Goal: Information Seeking & Learning: Learn about a topic

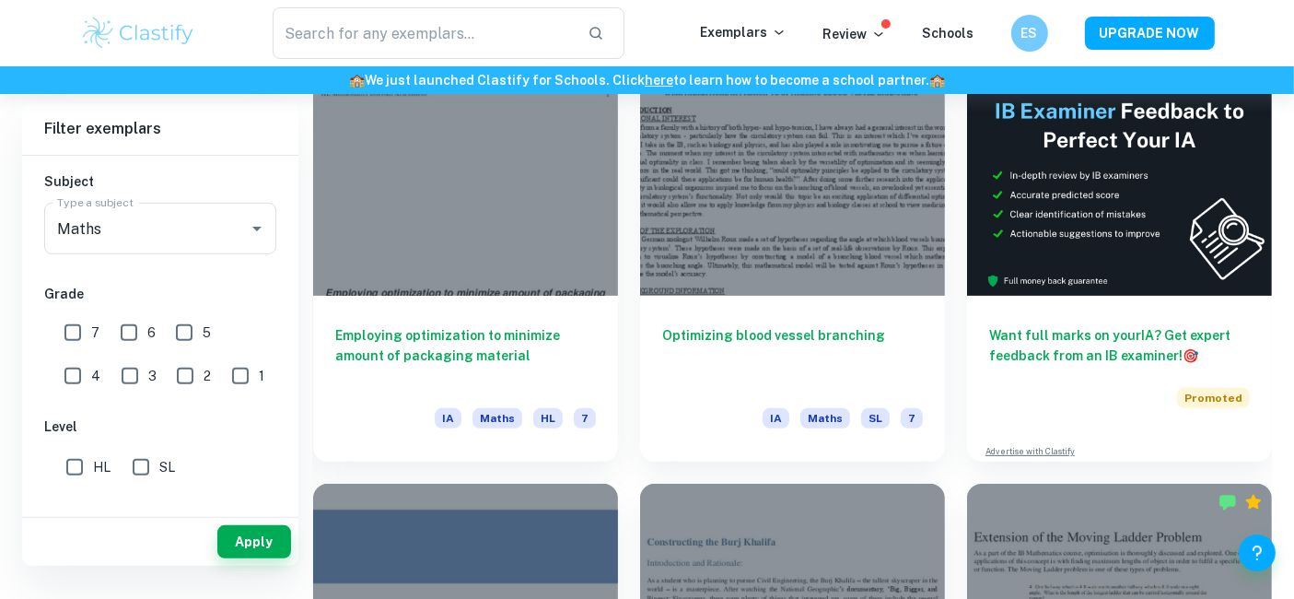
scroll to position [238, 0]
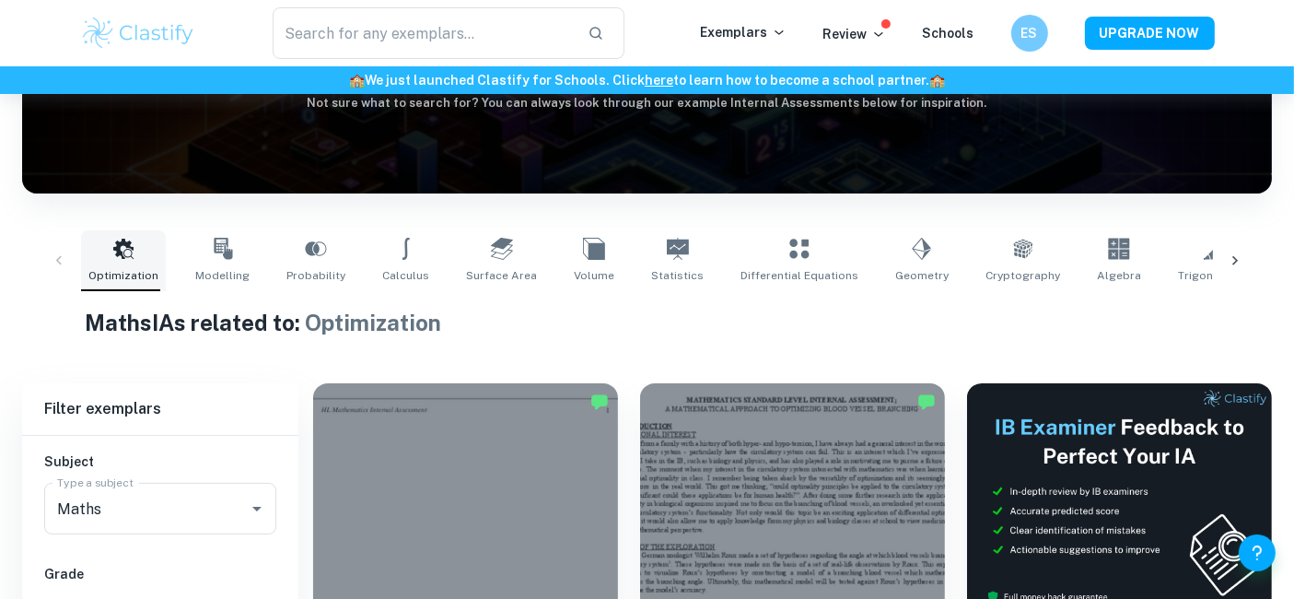
click at [123, 259] on icon at bounding box center [123, 249] width 22 height 22
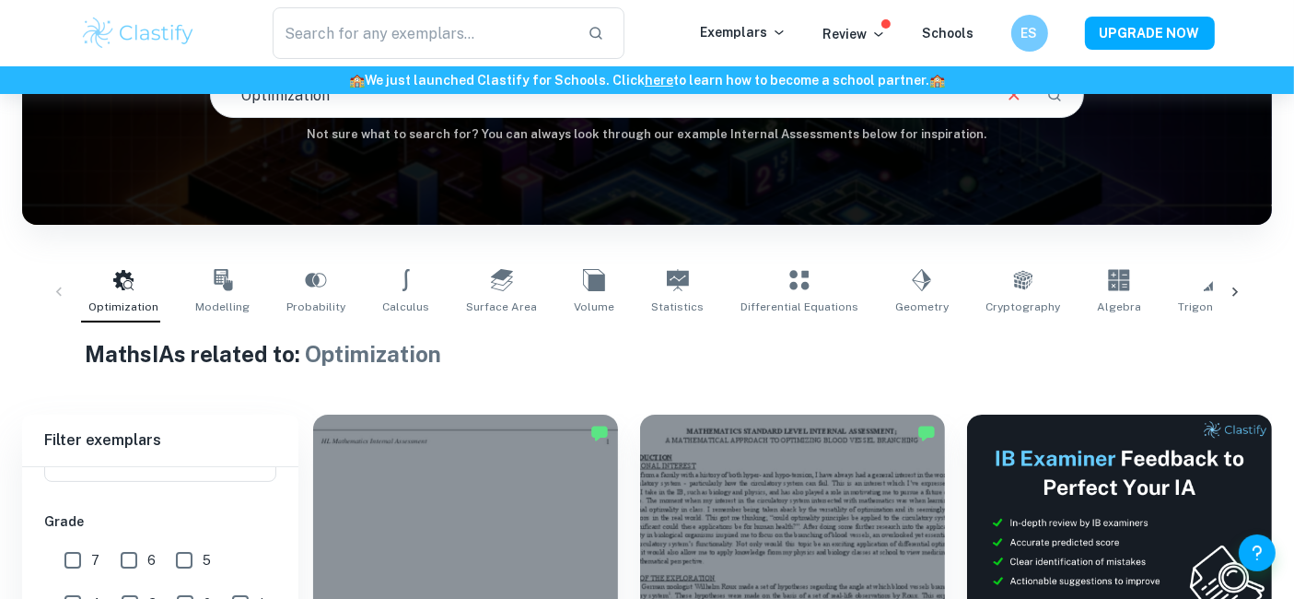
scroll to position [0, 0]
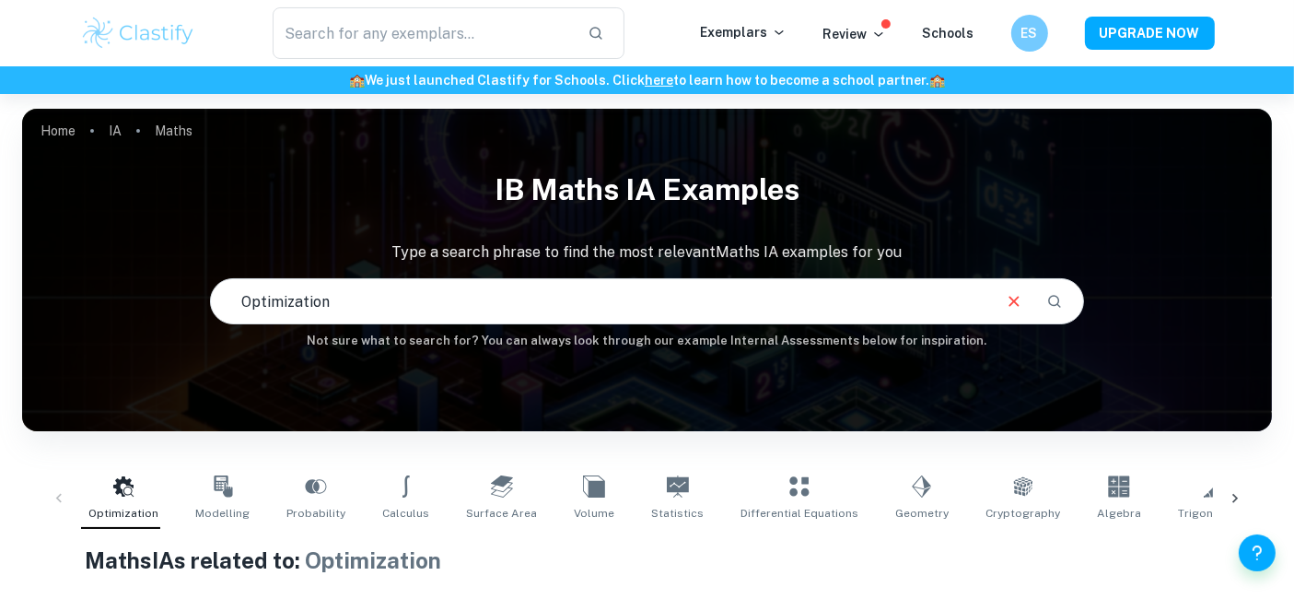
click at [155, 31] on img at bounding box center [138, 33] width 117 height 37
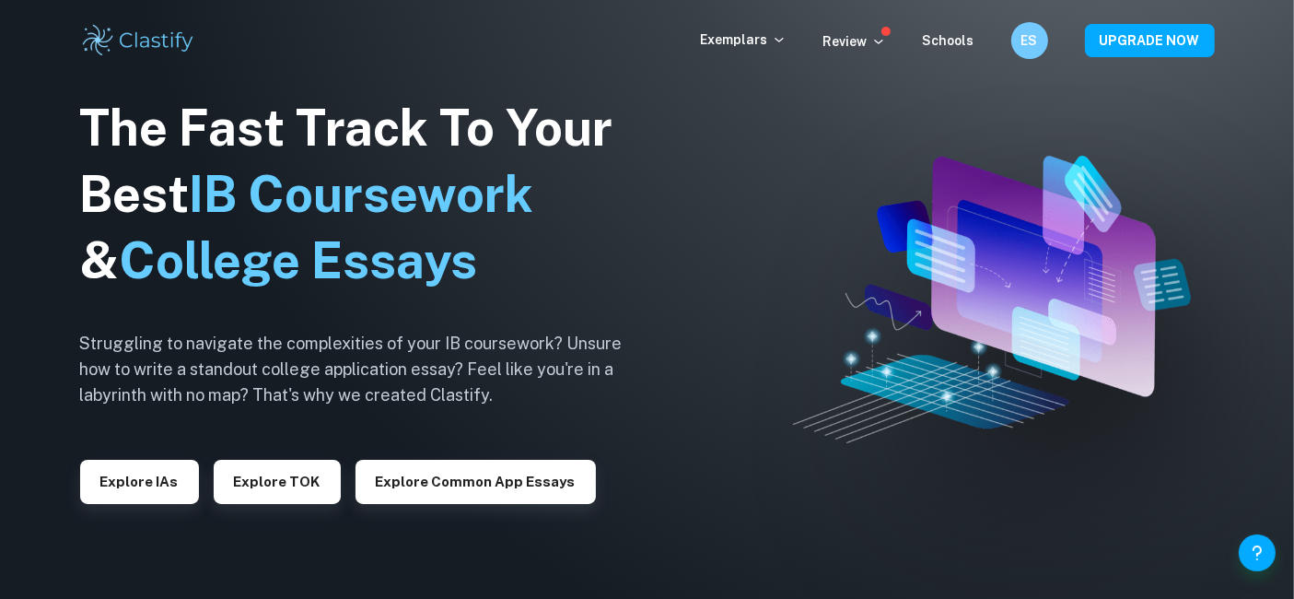
click at [155, 505] on div "The Fast Track To Your Best IB Coursework & College Essays Struggling to naviga…" at bounding box center [365, 299] width 571 height 630
click at [152, 484] on button "Explore IAs" at bounding box center [139, 482] width 119 height 44
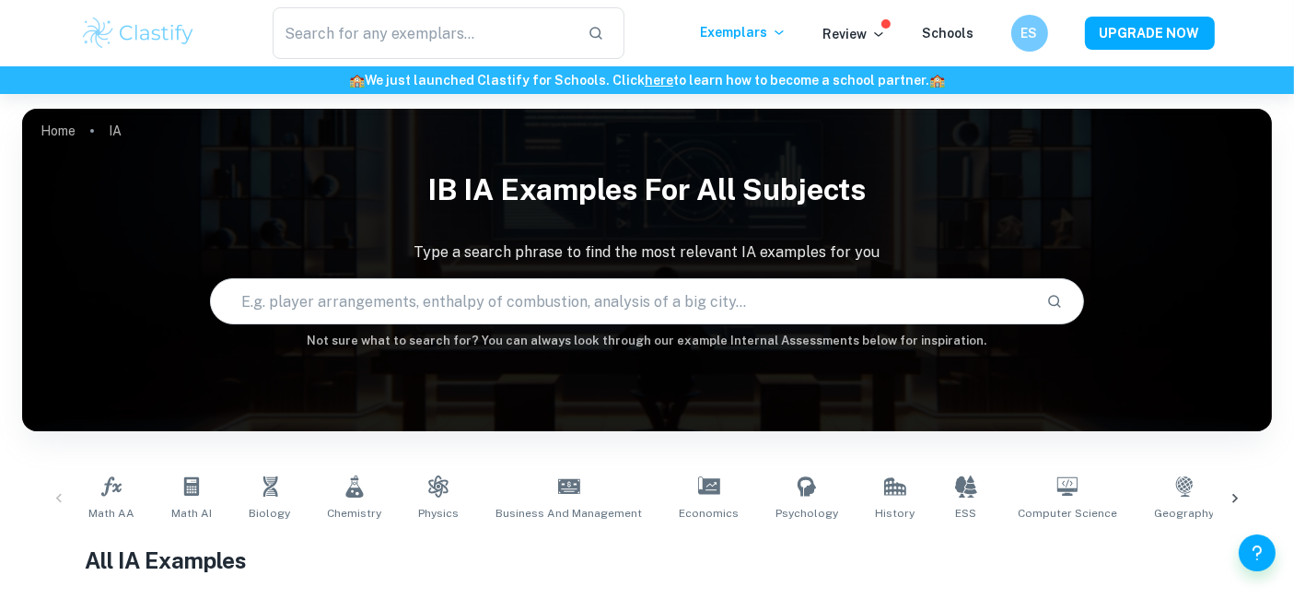
scroll to position [262, 0]
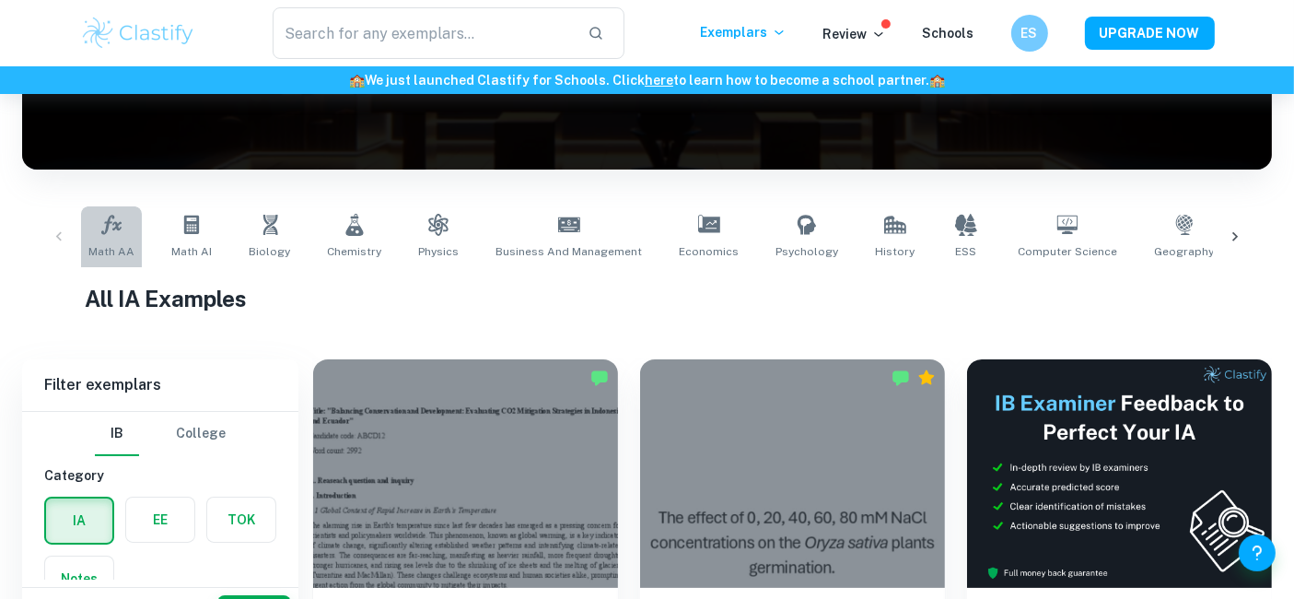
click at [120, 243] on span "Math AA" at bounding box center [111, 251] width 46 height 17
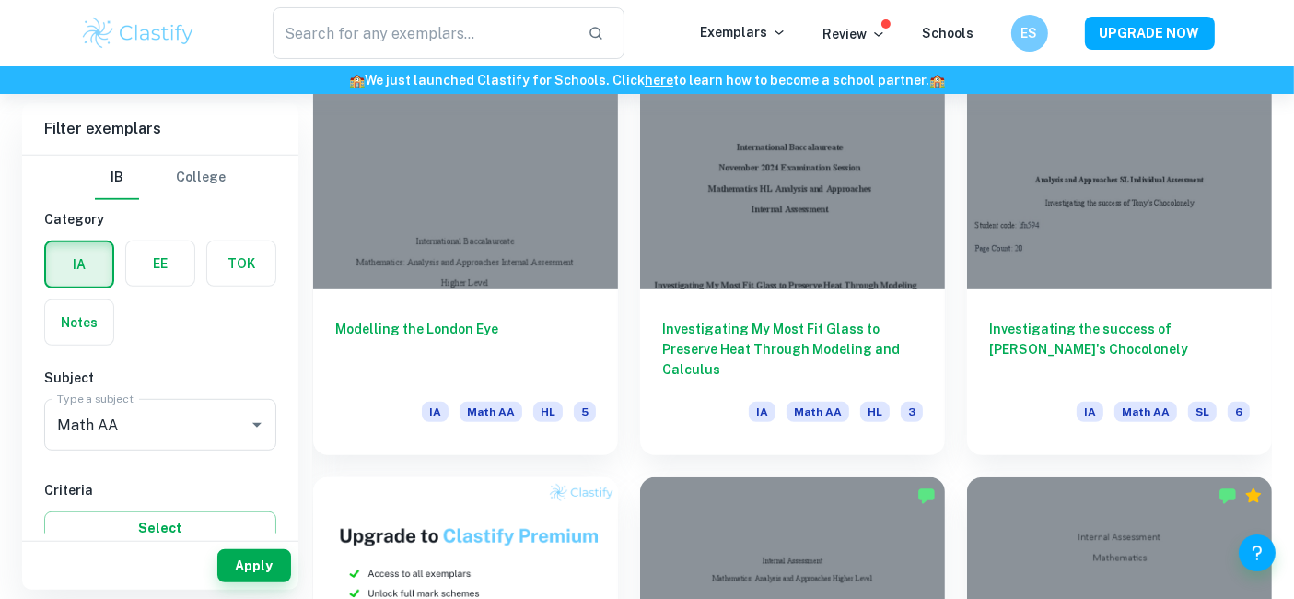
scroll to position [977, 0]
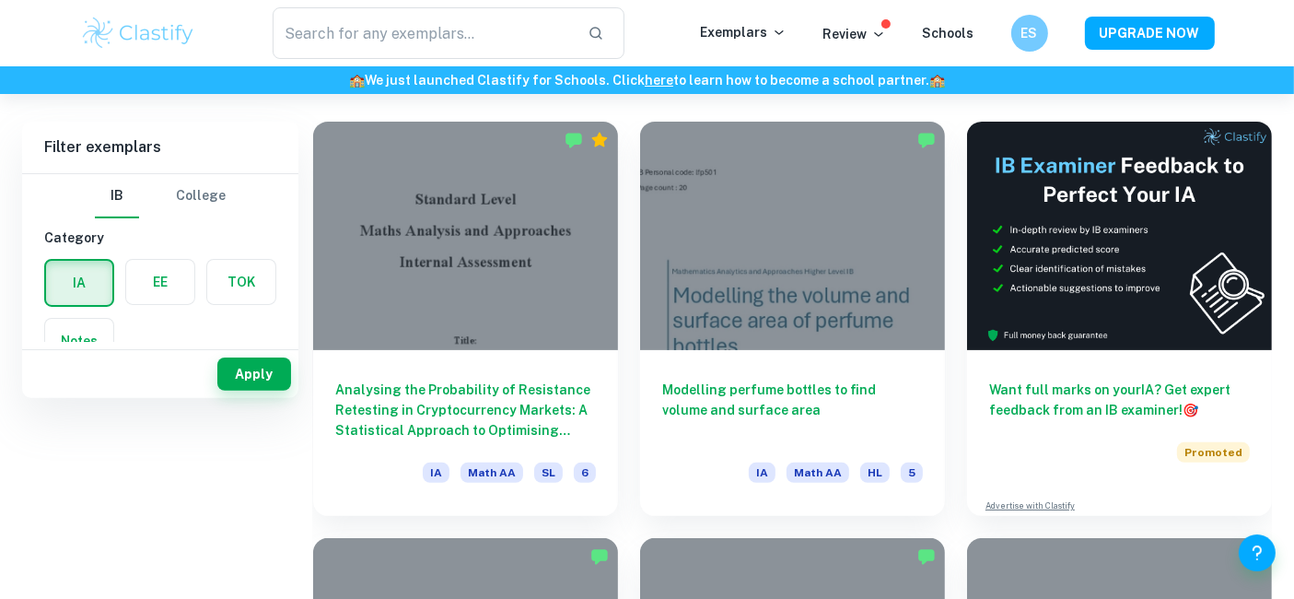
scroll to position [180, 0]
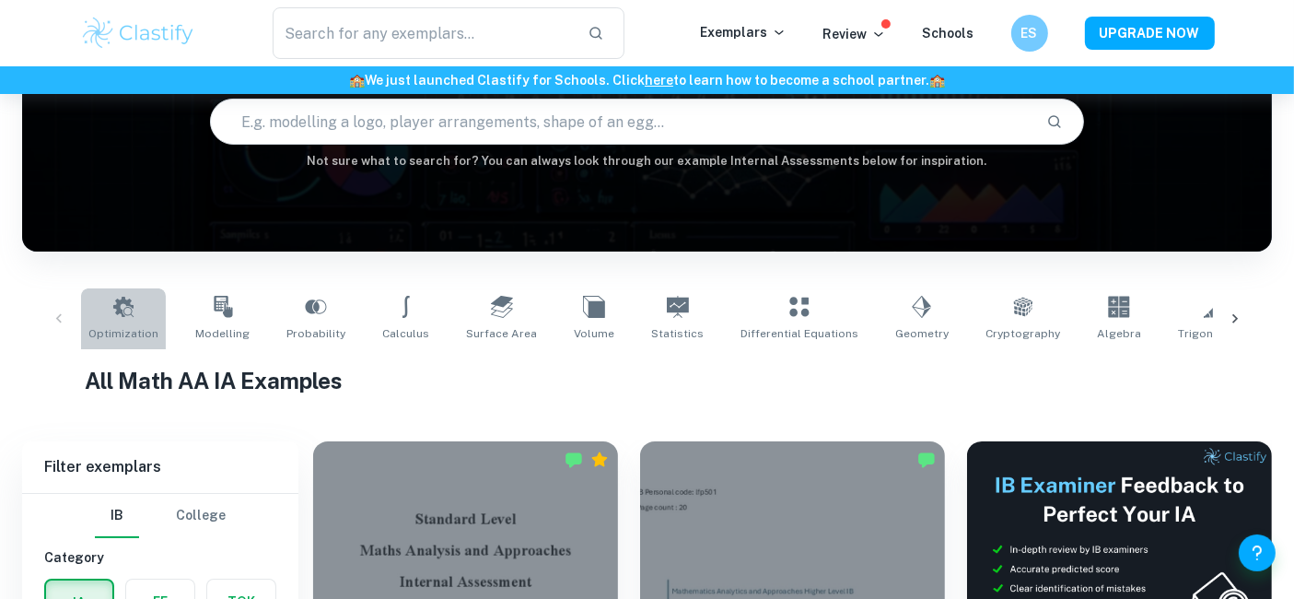
click at [129, 332] on span "Optimization" at bounding box center [123, 333] width 70 height 17
type input "Optimization"
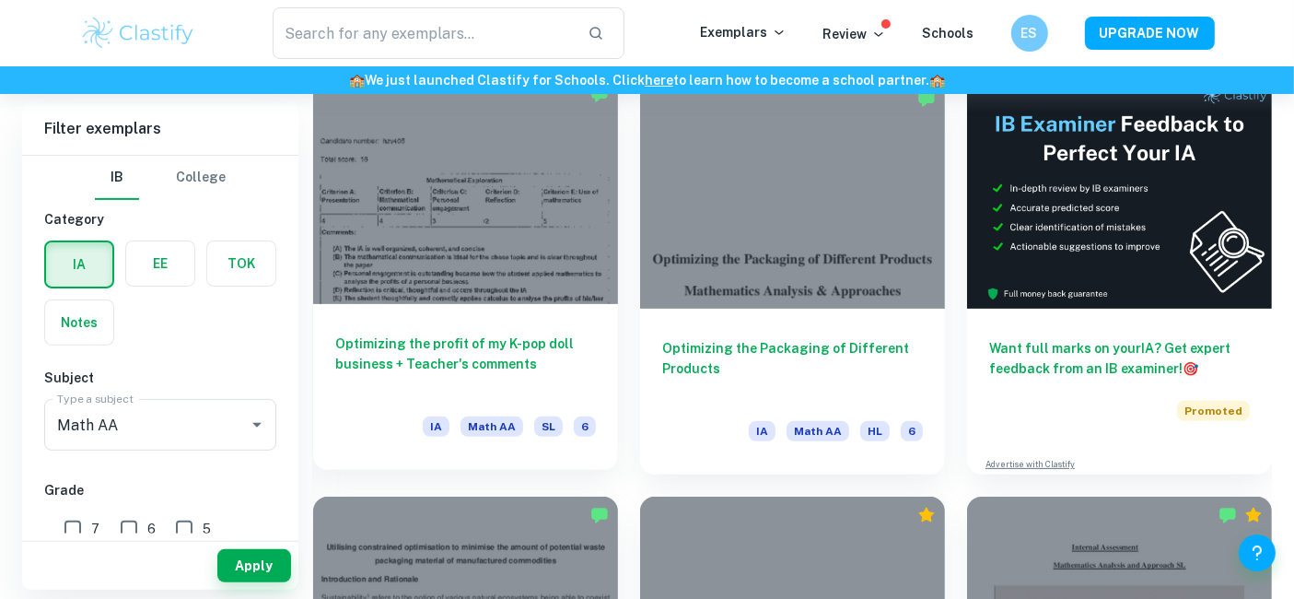
scroll to position [542, 0]
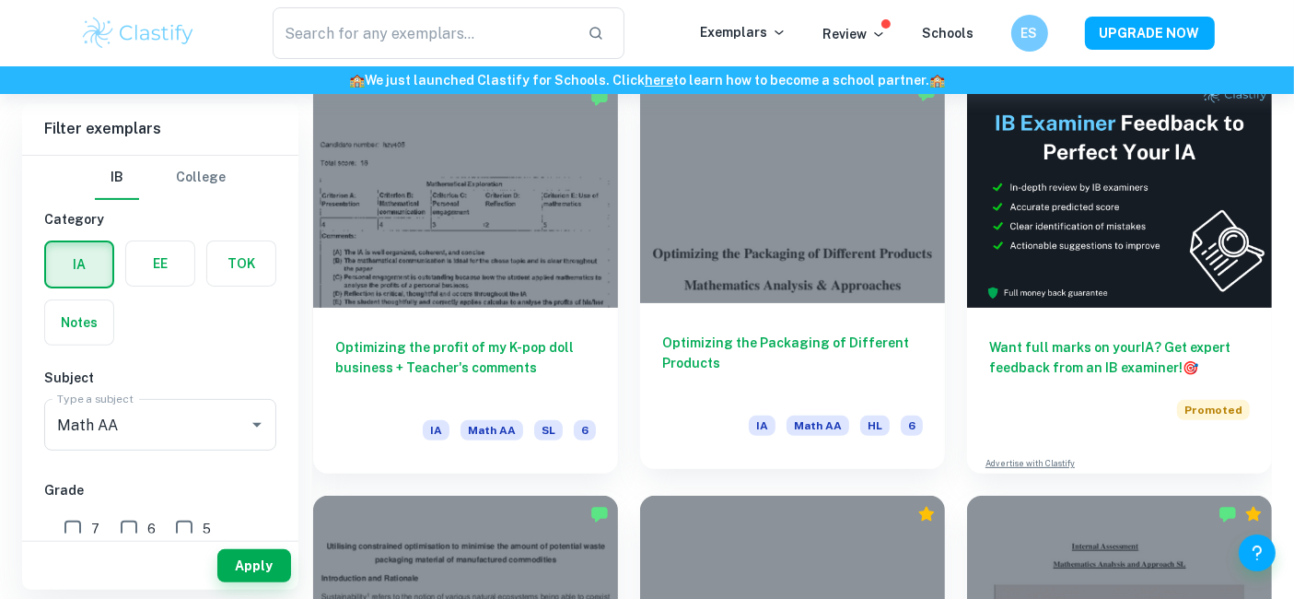
click at [797, 350] on h6 "Optimizing the Packaging of Different Products" at bounding box center [792, 362] width 261 height 61
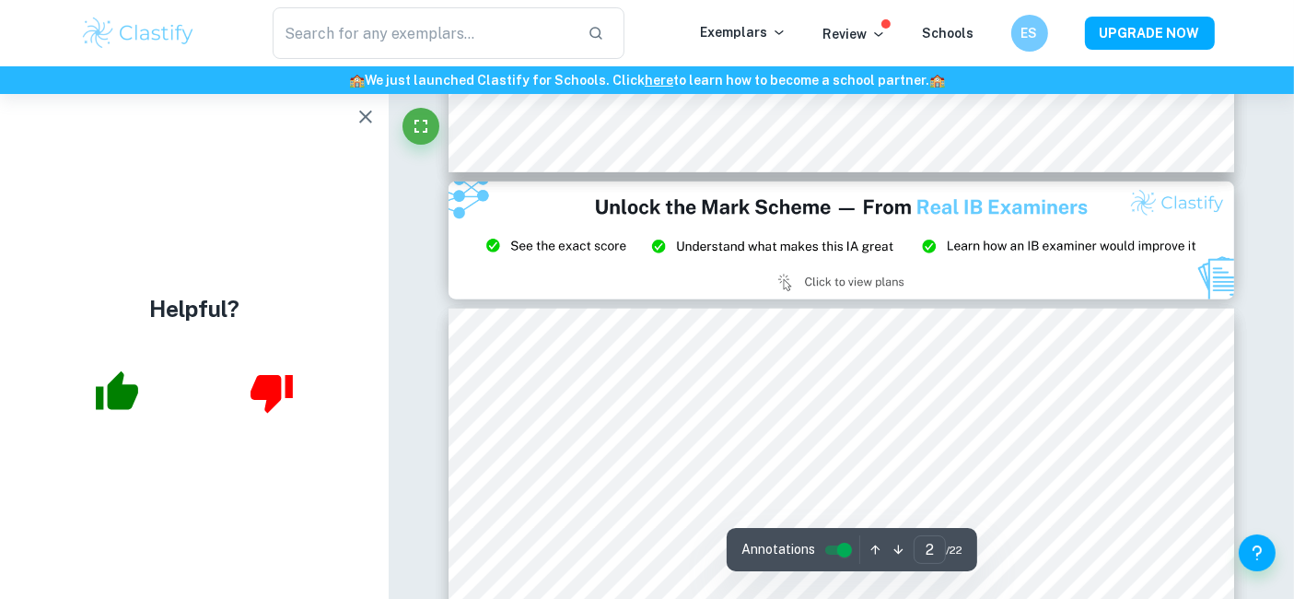
scroll to position [2104, 0]
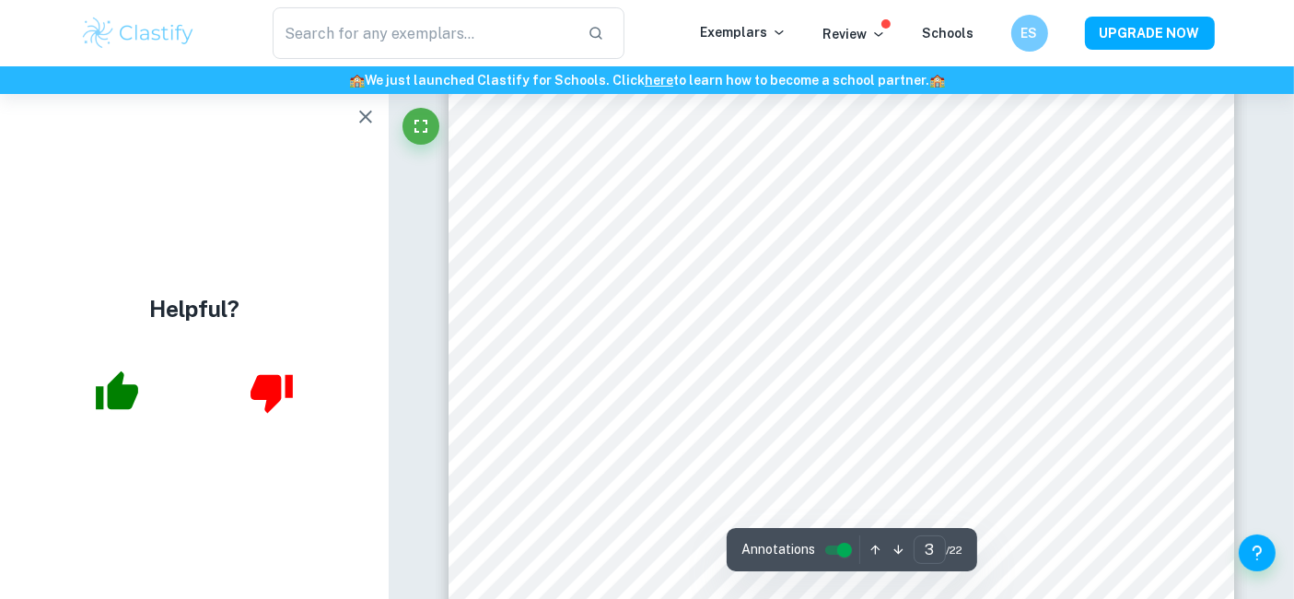
type input "2"
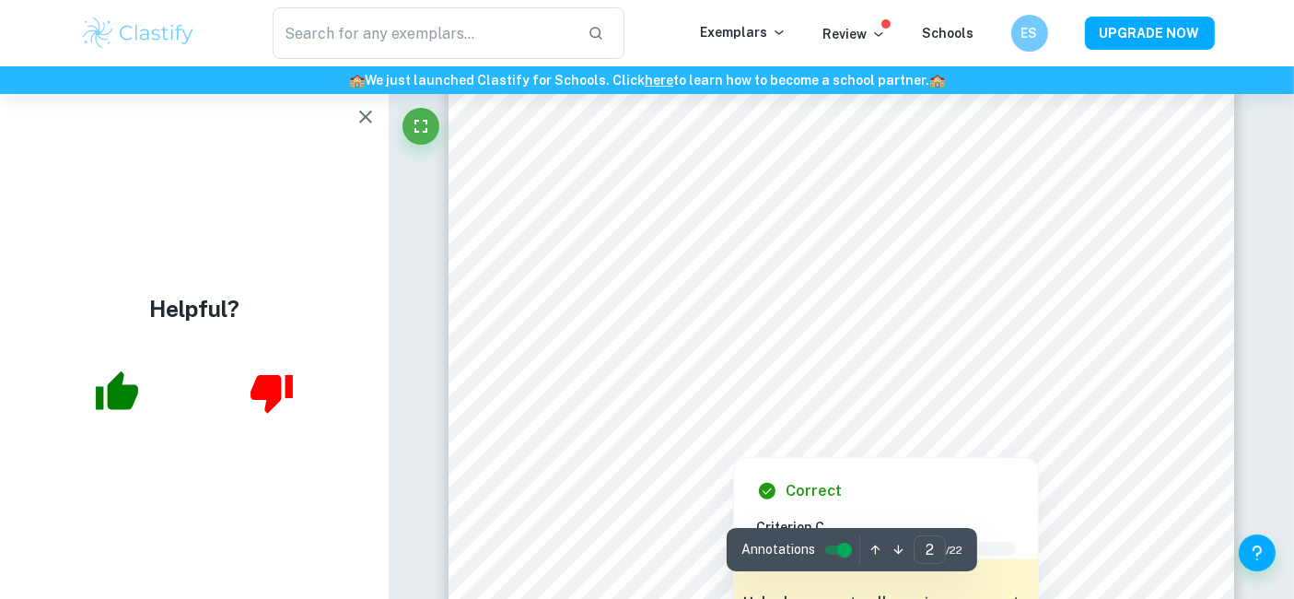
scroll to position [1384, 0]
click at [1057, 308] on div at bounding box center [841, 303] width 600 height 54
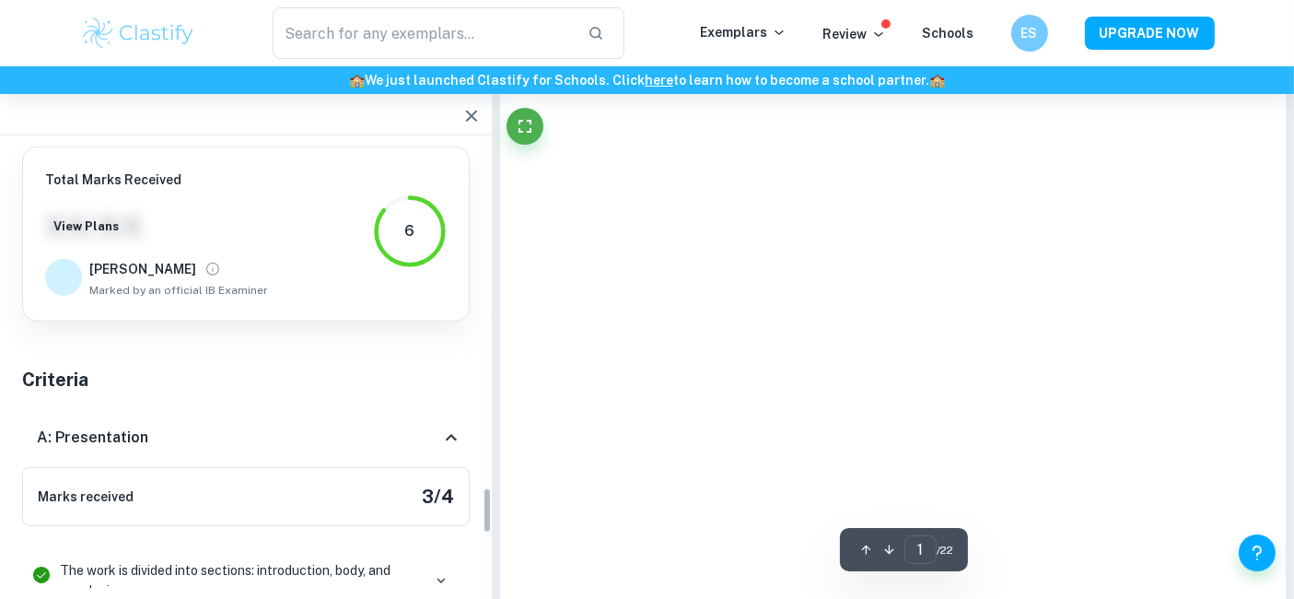
scroll to position [3226, 0]
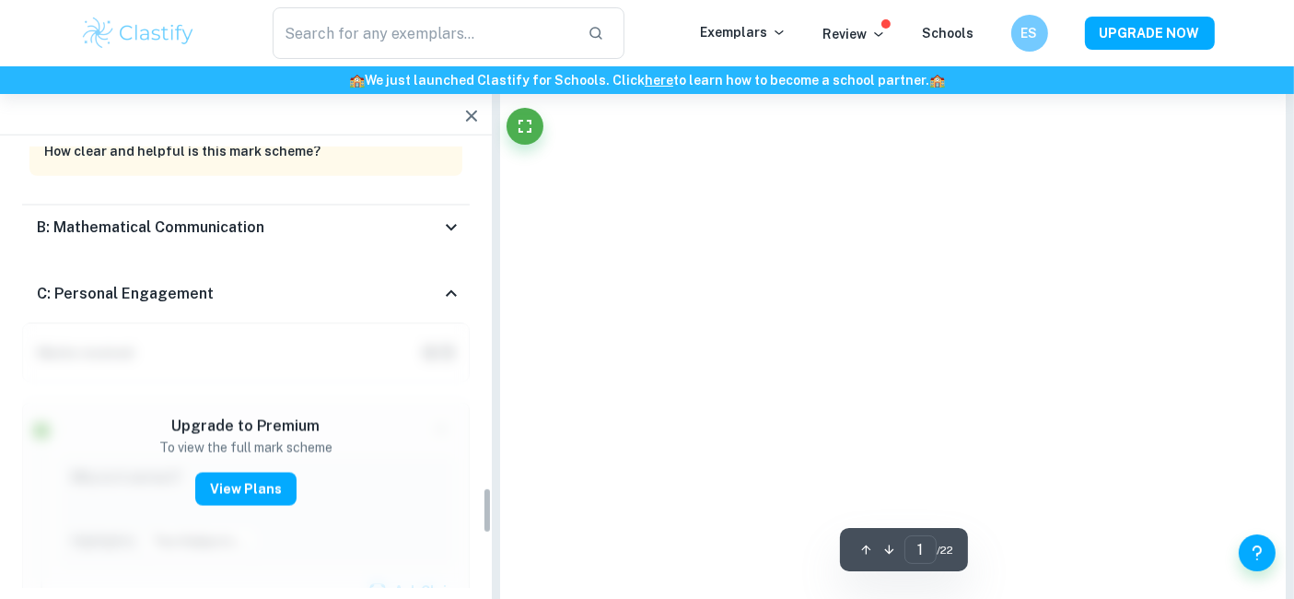
type input "2"
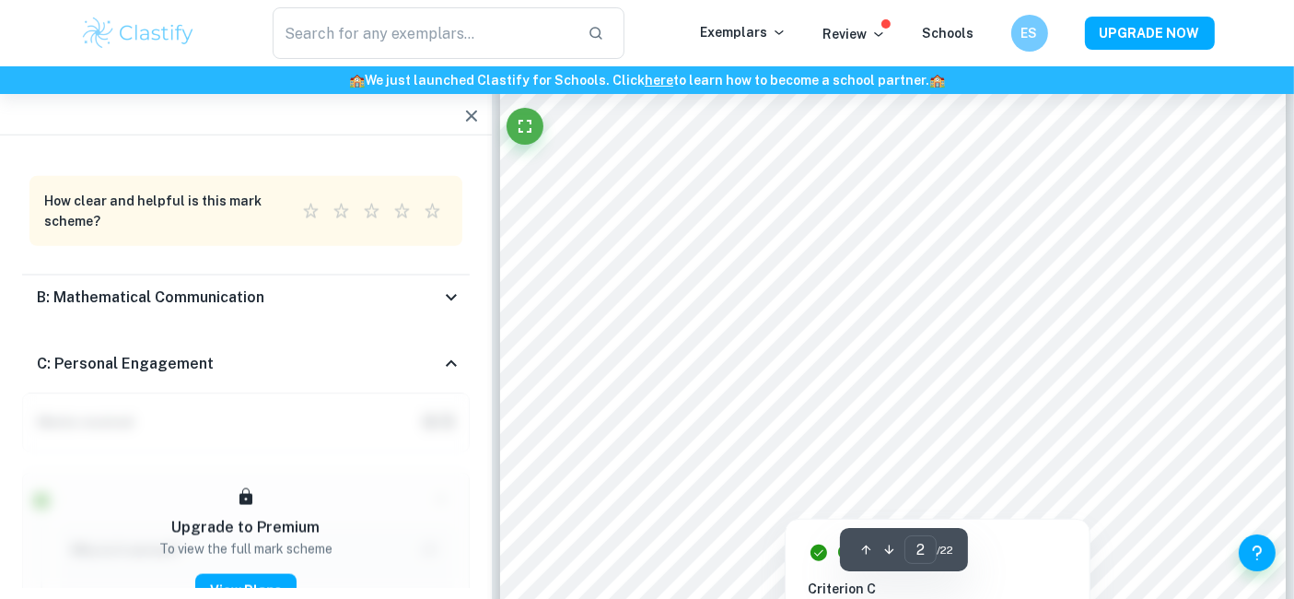
scroll to position [1405, 0]
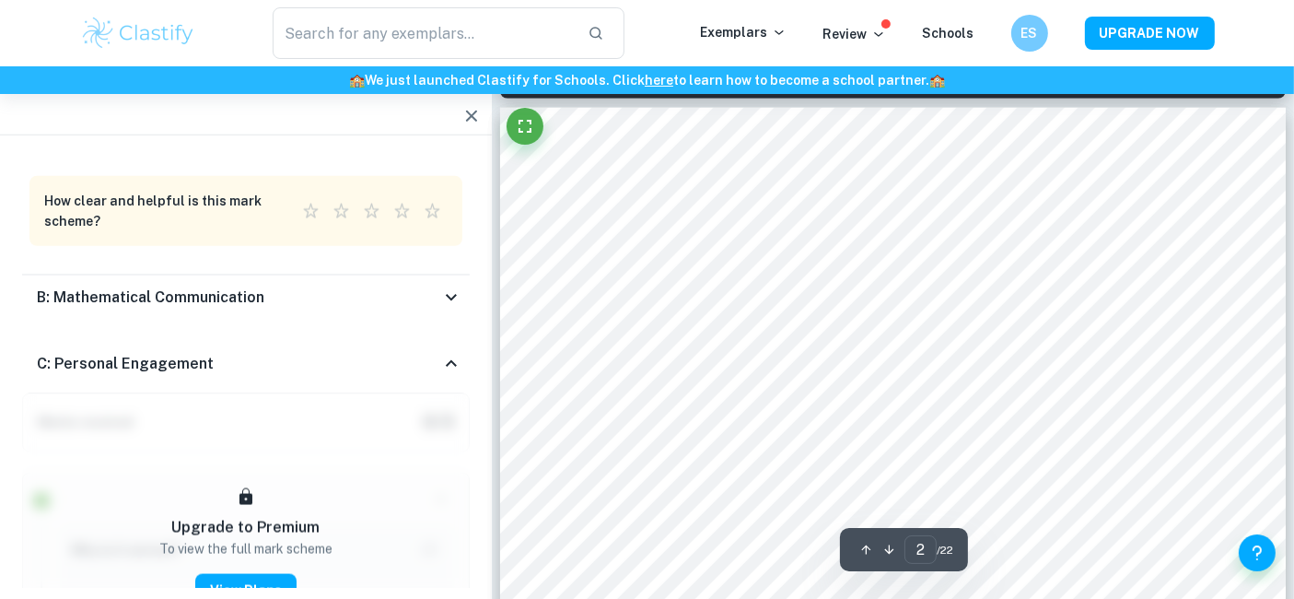
scroll to position [1152, 0]
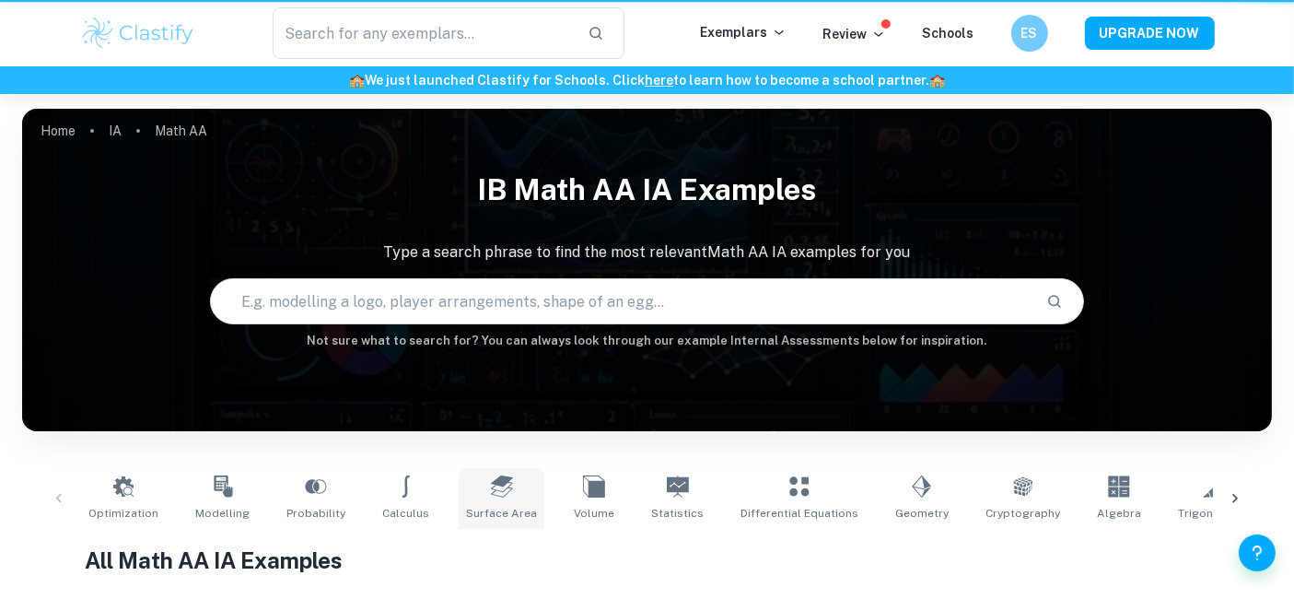
scroll to position [180, 0]
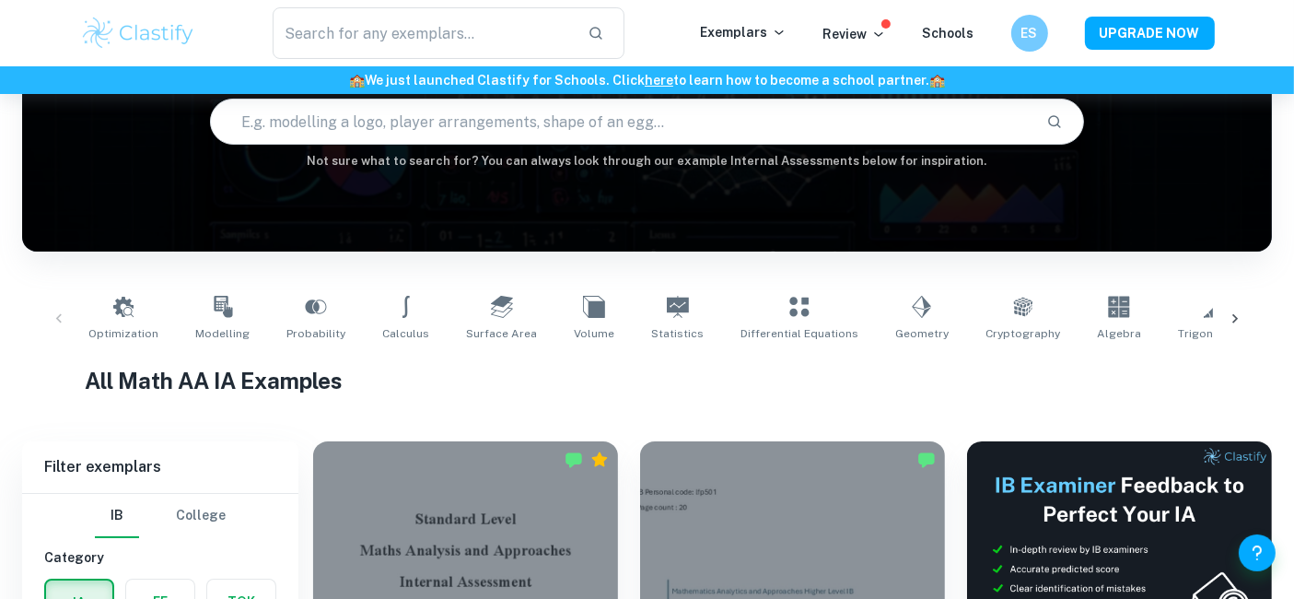
type input "Optimization"
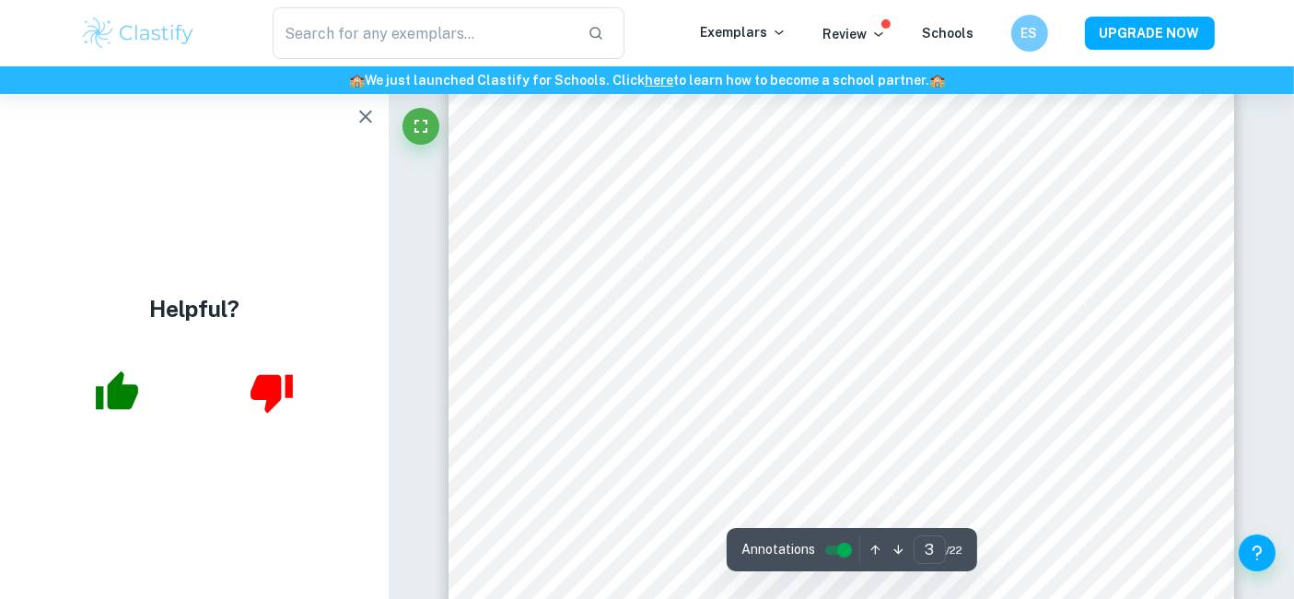
scroll to position [2631, 0]
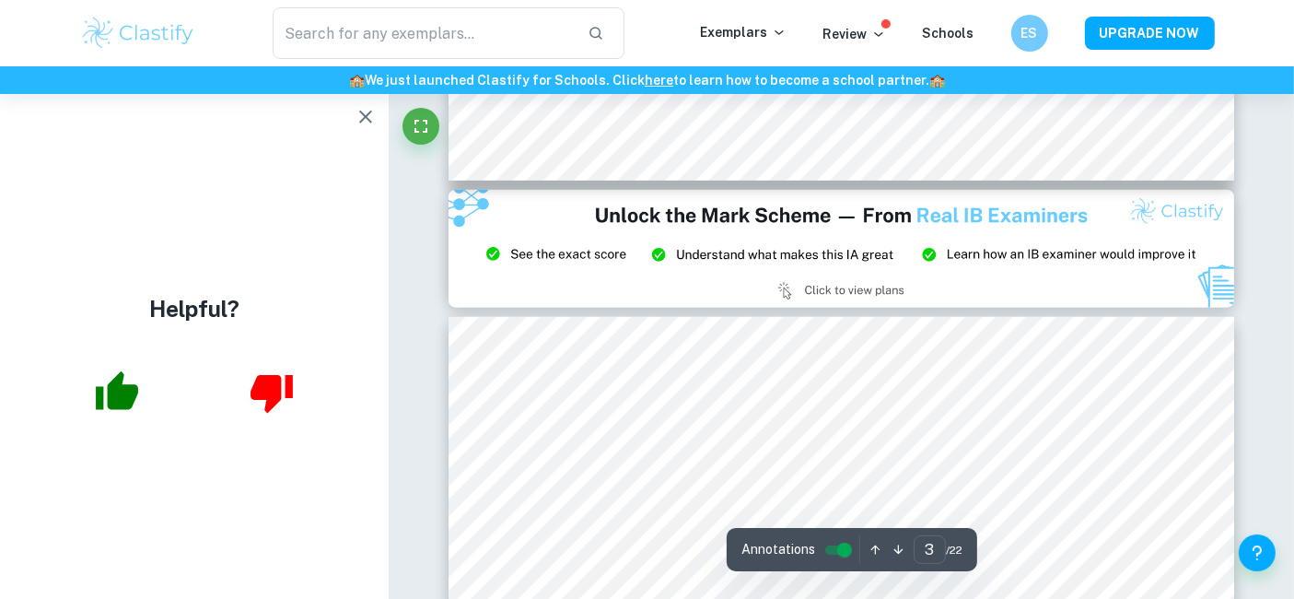
type input "2"
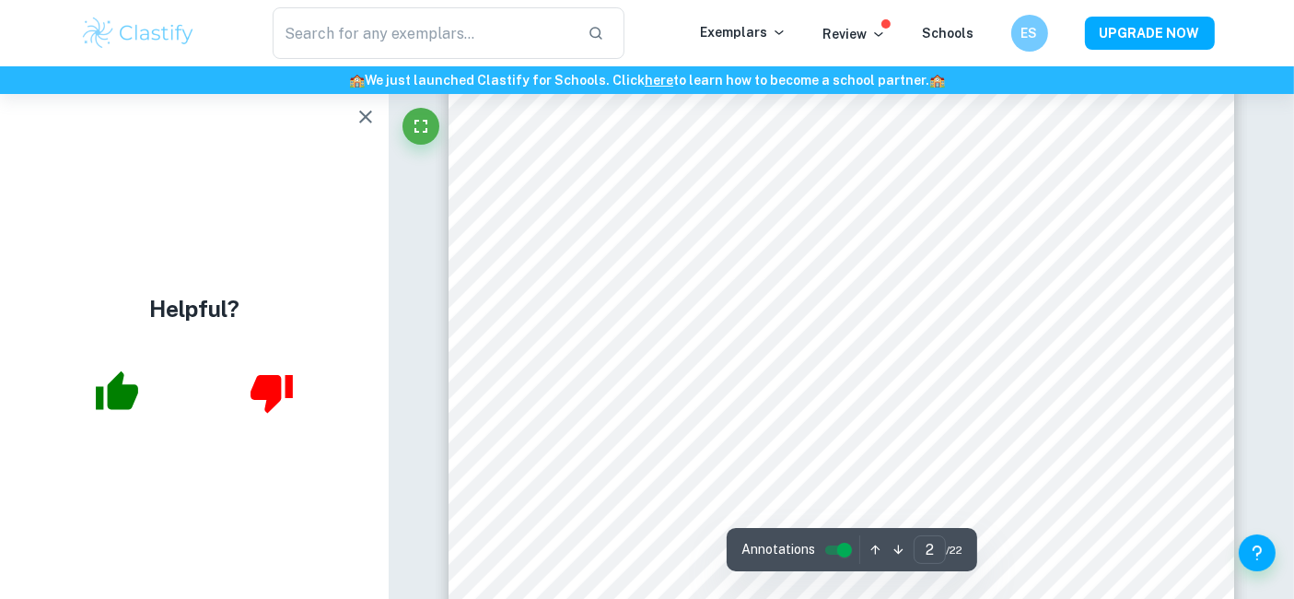
scroll to position [1675, 0]
